Goal: Navigation & Orientation: Find specific page/section

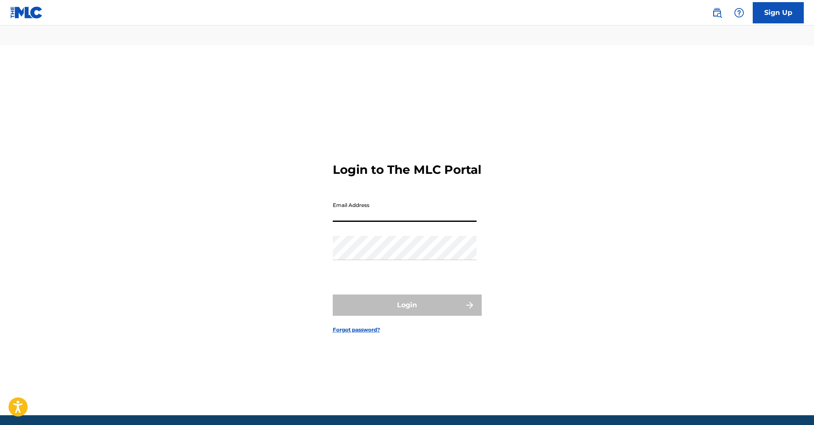
type input "[EMAIL_ADDRESS][DOMAIN_NAME]"
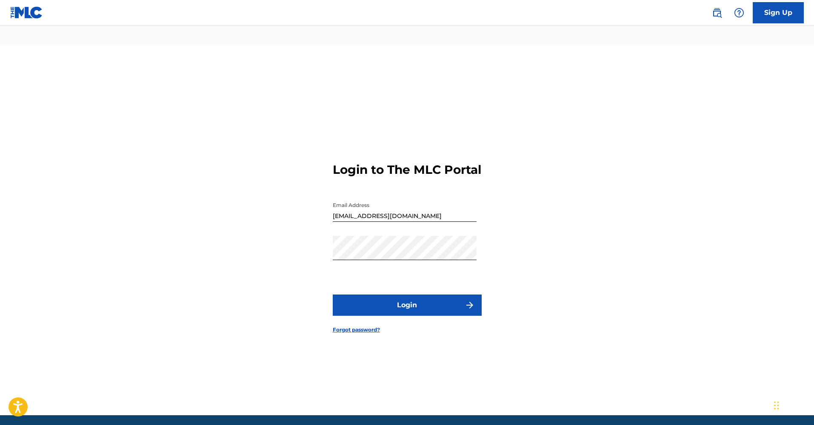
click at [388, 295] on button "Login" at bounding box center [407, 305] width 149 height 21
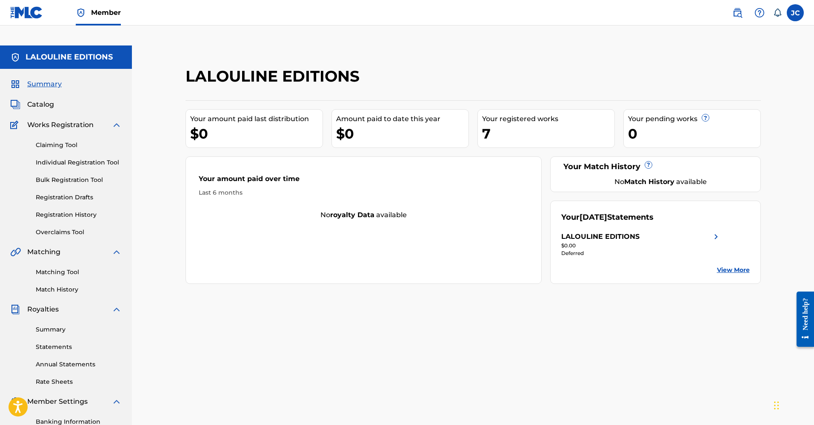
click at [44, 100] on span "Catalog" at bounding box center [40, 105] width 27 height 10
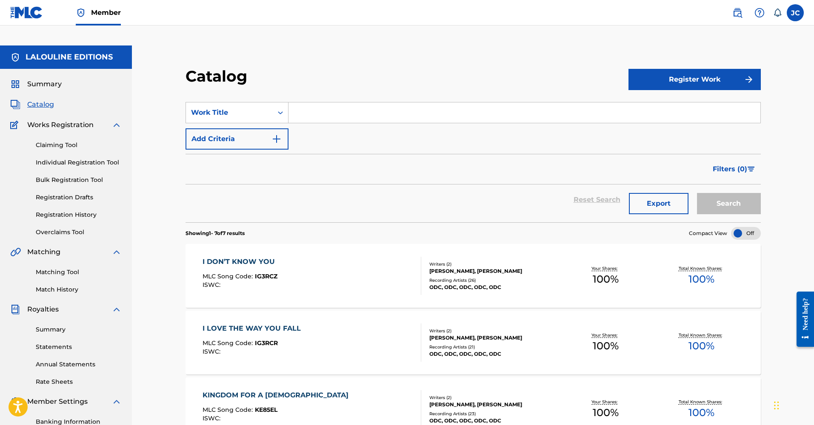
click at [51, 141] on link "Claiming Tool" at bounding box center [79, 145] width 86 height 9
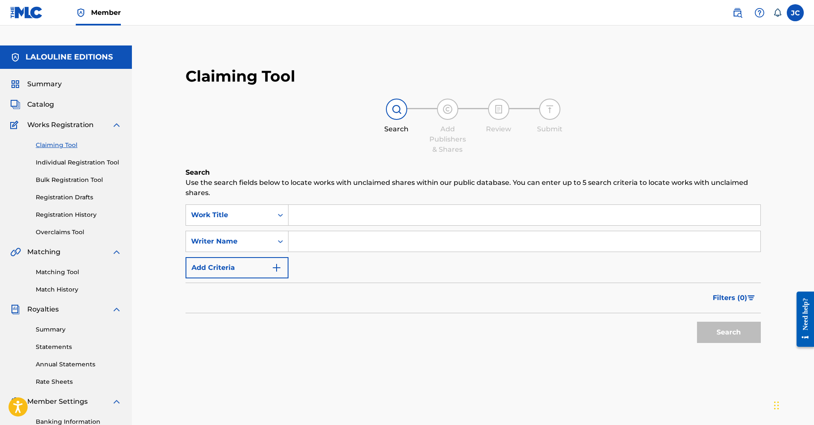
click at [40, 79] on span "Summary" at bounding box center [44, 84] width 34 height 10
